Goal: Task Accomplishment & Management: Manage account settings

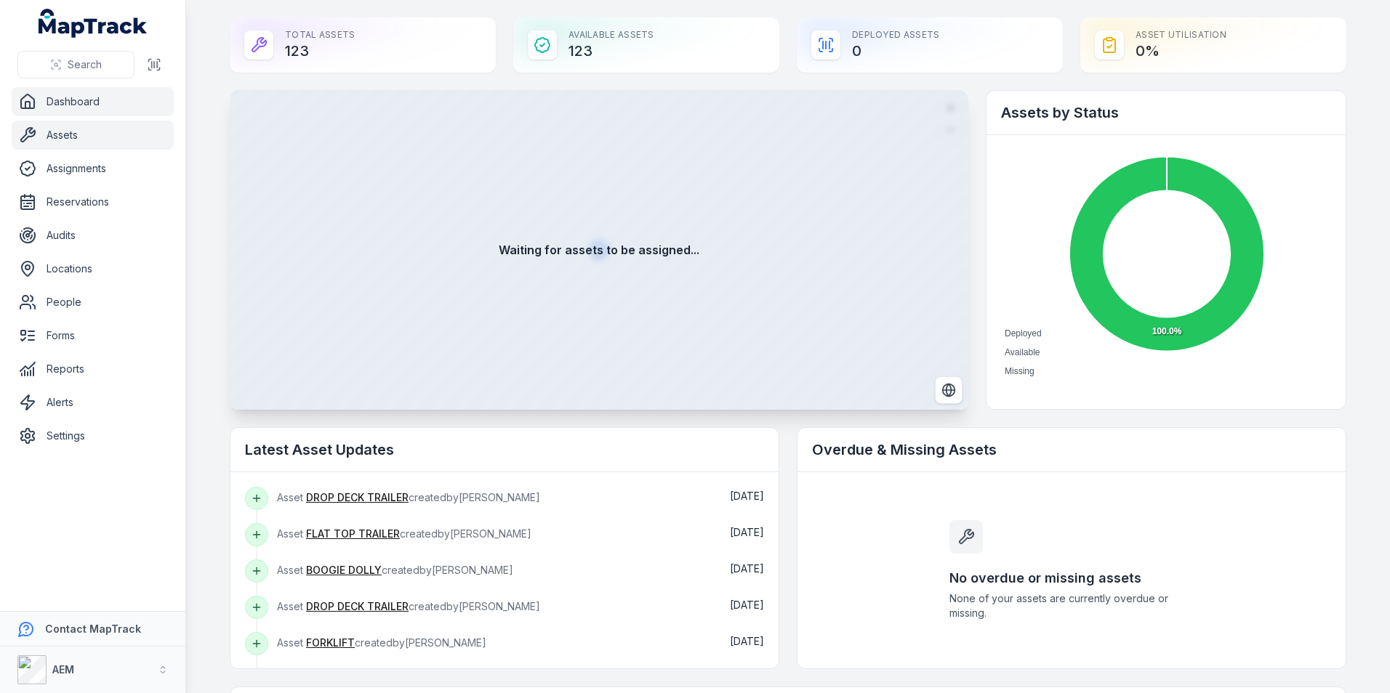
click at [73, 132] on link "Assets" at bounding box center [93, 135] width 162 height 29
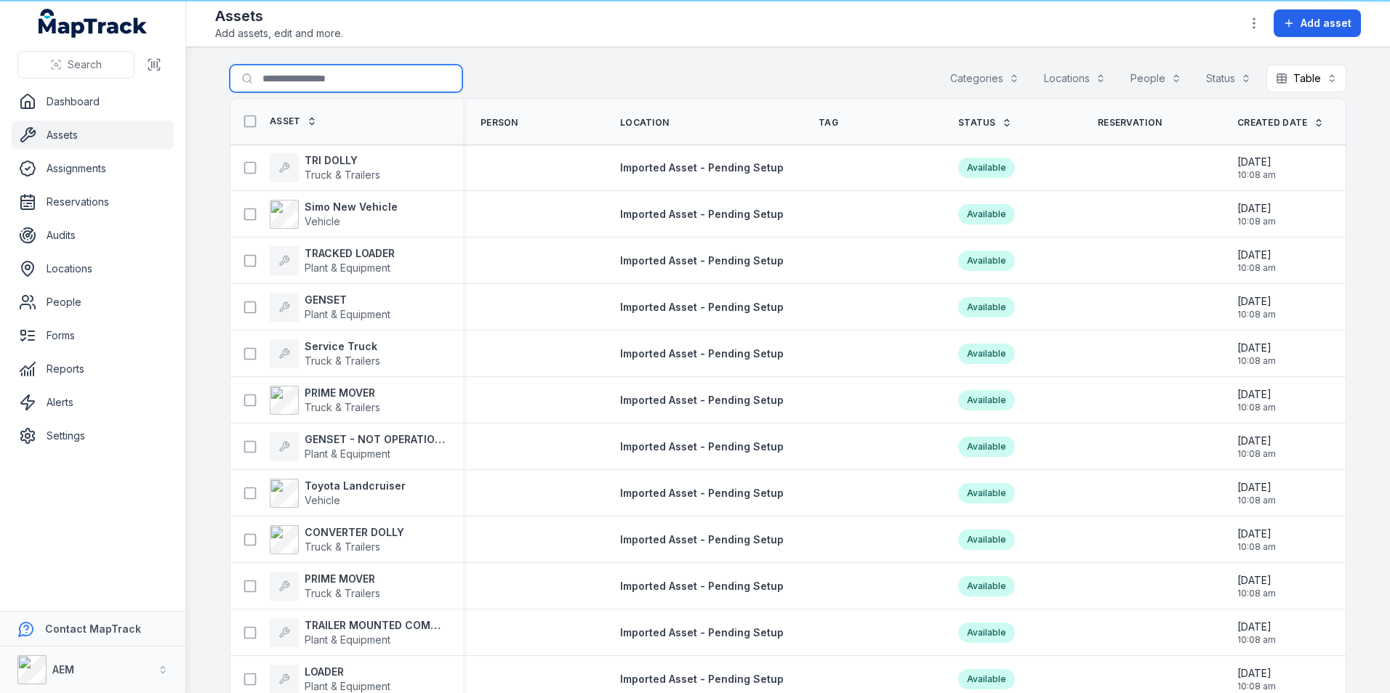
click at [297, 82] on input "Search for assets" at bounding box center [346, 79] width 233 height 28
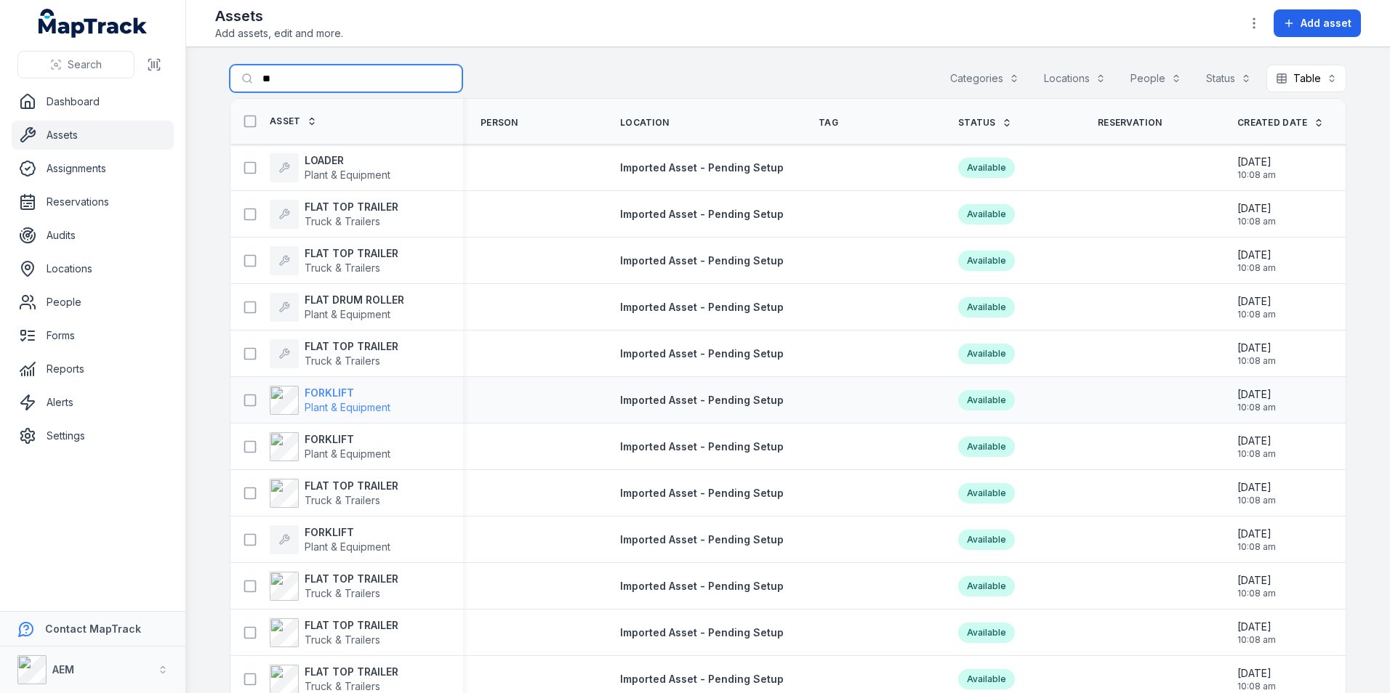
type input "**"
click at [317, 396] on strong "FORKLIFT" at bounding box center [348, 393] width 86 height 15
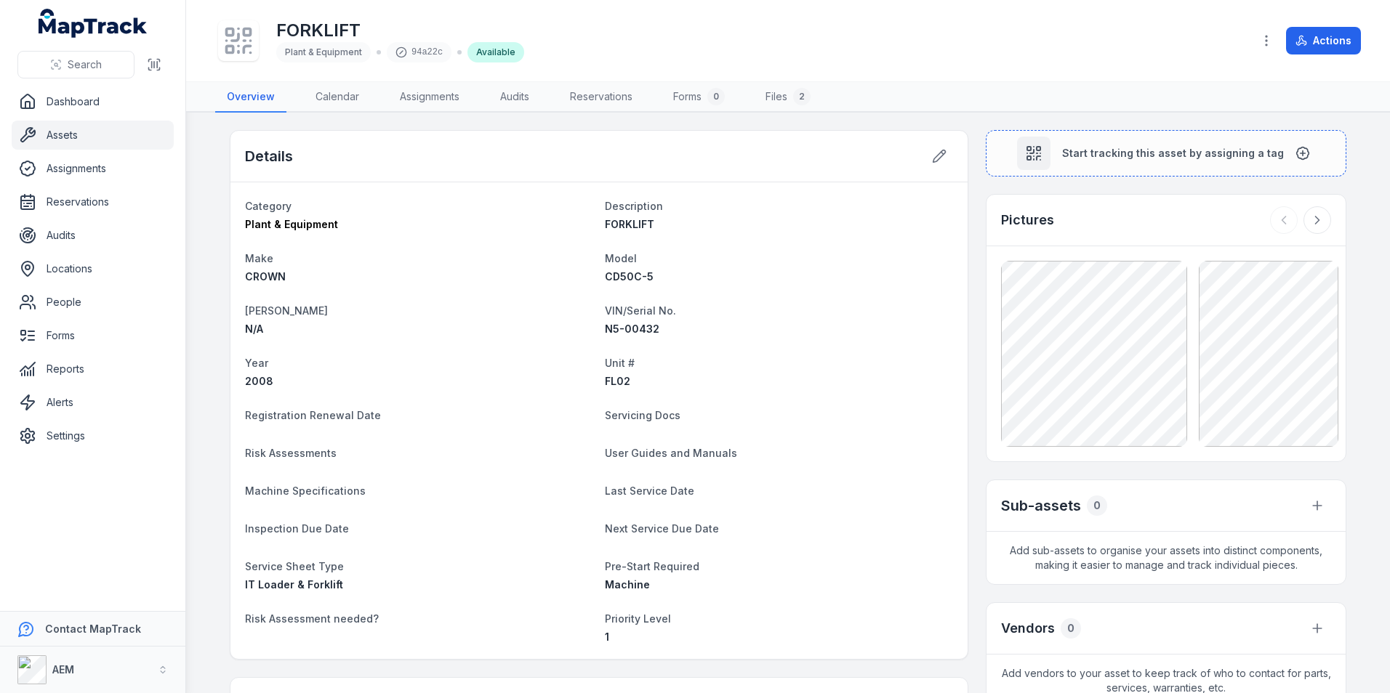
click at [948, 168] on div "Details" at bounding box center [598, 157] width 737 height 52
click at [931, 164] on button at bounding box center [939, 156] width 28 height 28
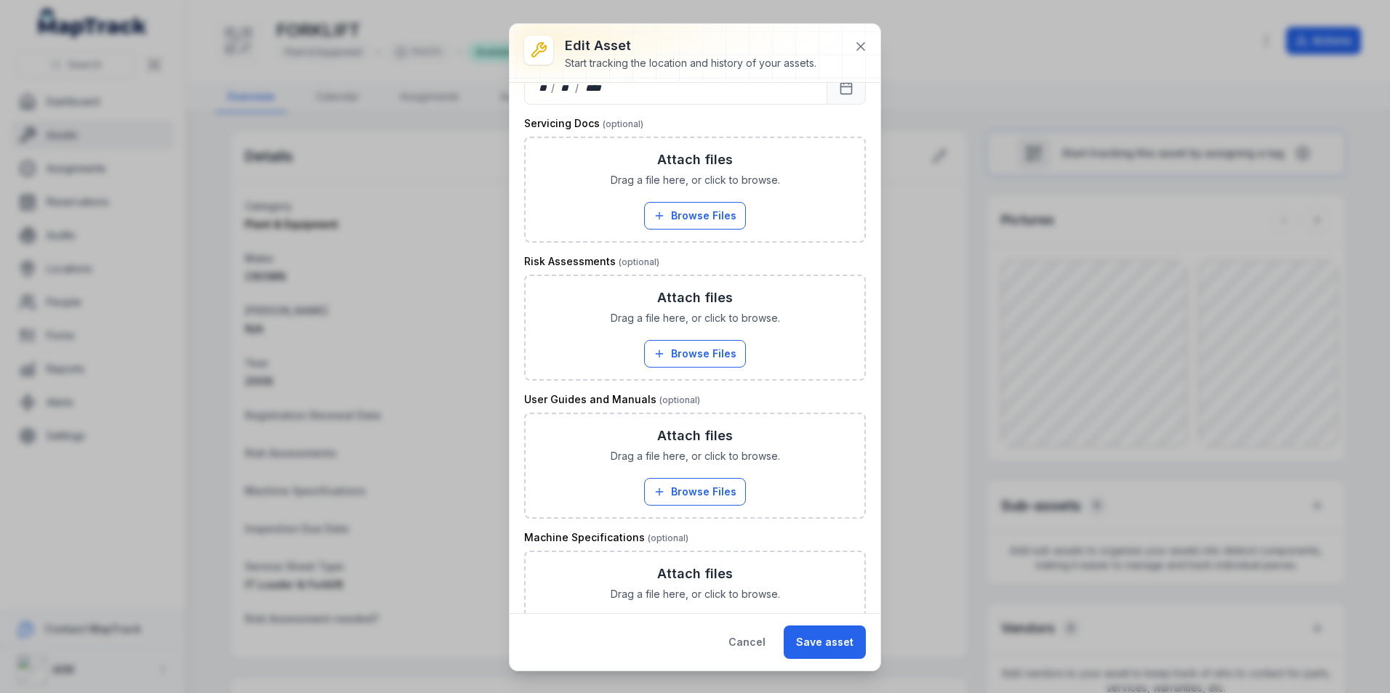
scroll to position [654, 0]
click at [834, 641] on button "Save asset" at bounding box center [824, 642] width 82 height 33
